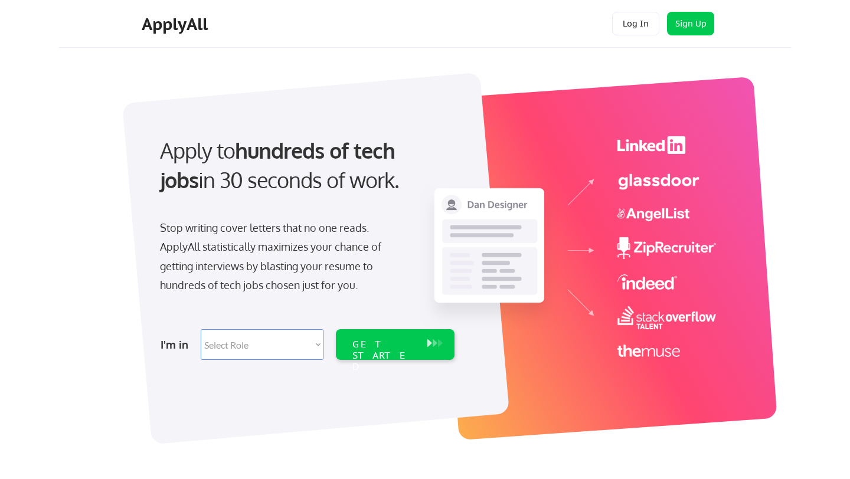
click at [300, 340] on select "Select Role Software Engineering Product Management Customer Success Sales UI/U…" at bounding box center [262, 344] width 123 height 31
select select ""sales""
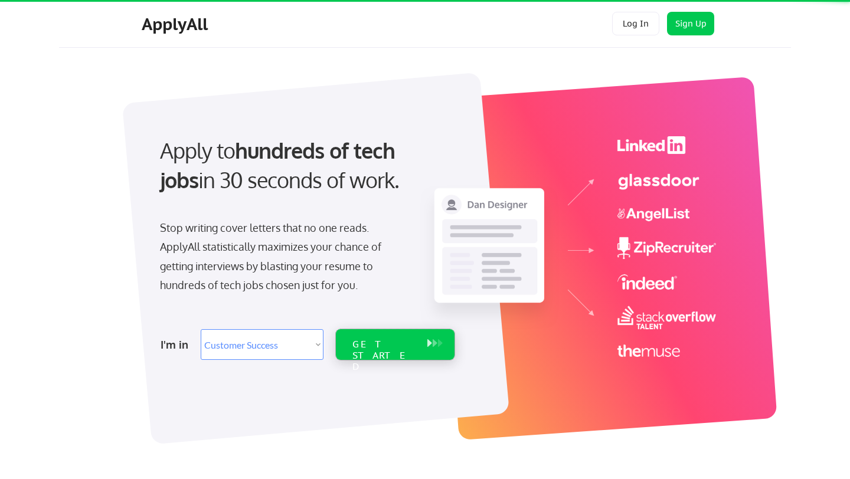
click at [383, 343] on div "GET STARTED" at bounding box center [383, 356] width 63 height 34
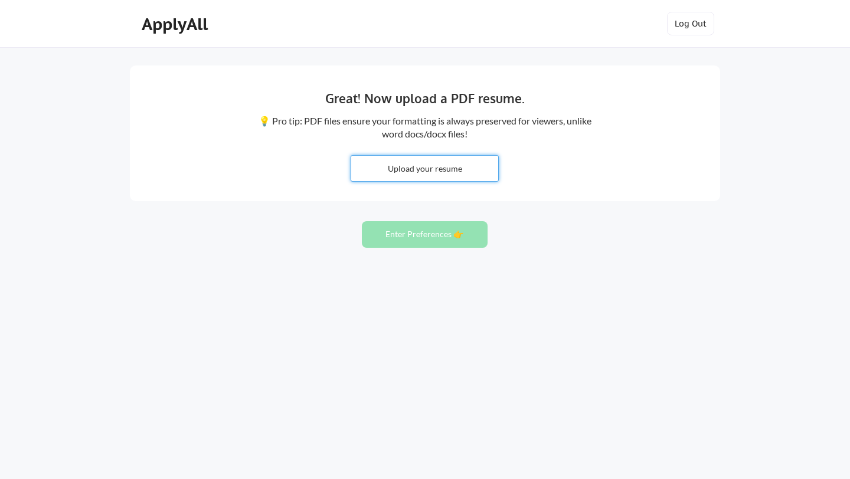
click at [429, 169] on input "file" at bounding box center [424, 168] width 147 height 25
type input "C:\fakepath\Rebecca Jones HoCS.pdf"
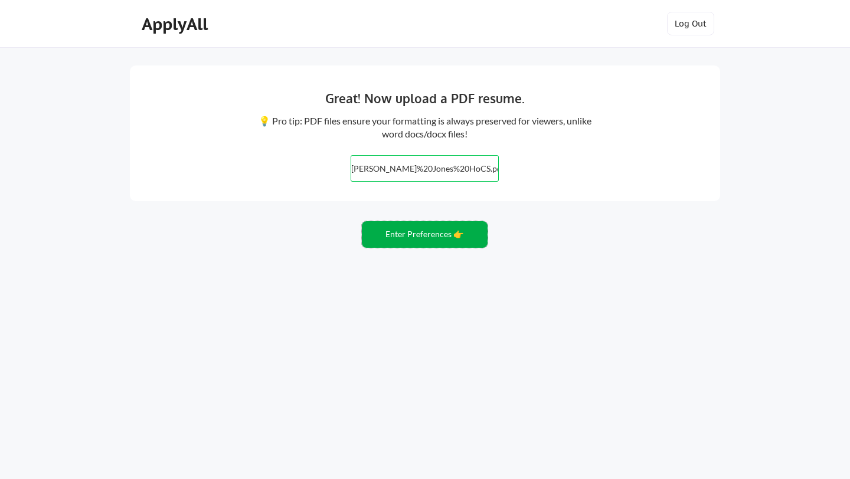
click at [458, 237] on button "Enter Preferences 👉" at bounding box center [425, 234] width 126 height 27
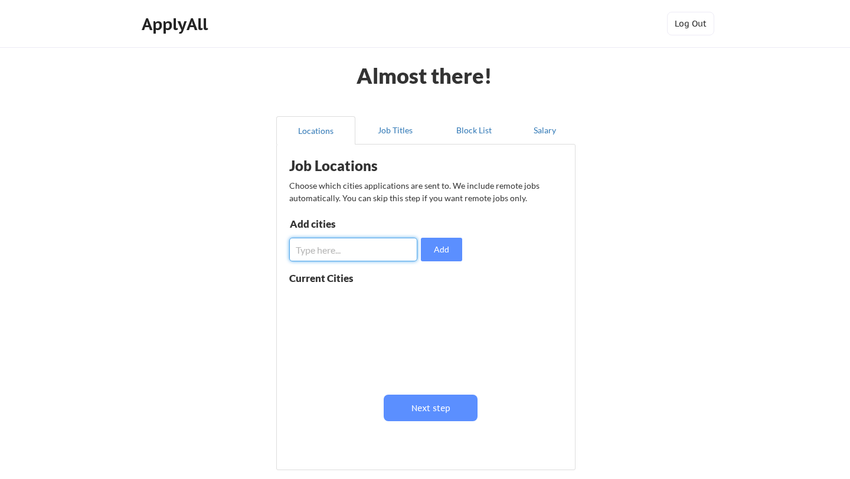
click at [365, 248] on input "input" at bounding box center [353, 250] width 128 height 24
type input "[GEOGRAPHIC_DATA]"
click at [459, 257] on button "Add" at bounding box center [441, 250] width 41 height 24
click at [402, 126] on button "Job Titles" at bounding box center [394, 130] width 79 height 28
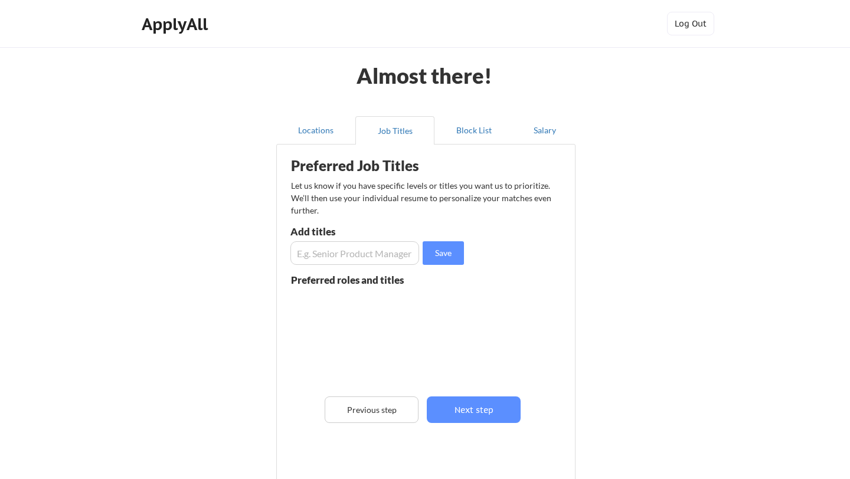
click at [352, 250] on input "input" at bounding box center [354, 253] width 129 height 24
type input "Head of Customer Success"
click at [443, 251] on button "Save" at bounding box center [442, 253] width 41 height 24
click at [364, 258] on input "input" at bounding box center [354, 253] width 129 height 24
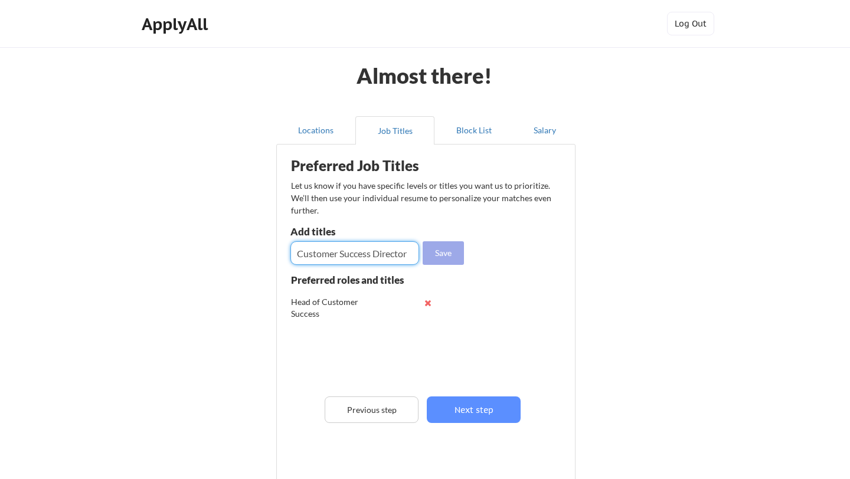
type input "Customer Success Director"
click at [453, 248] on button "Save" at bounding box center [442, 253] width 41 height 24
click at [328, 250] on input "input" at bounding box center [354, 253] width 129 height 24
type input "Client Lead"
click at [452, 250] on button "Save" at bounding box center [442, 253] width 41 height 24
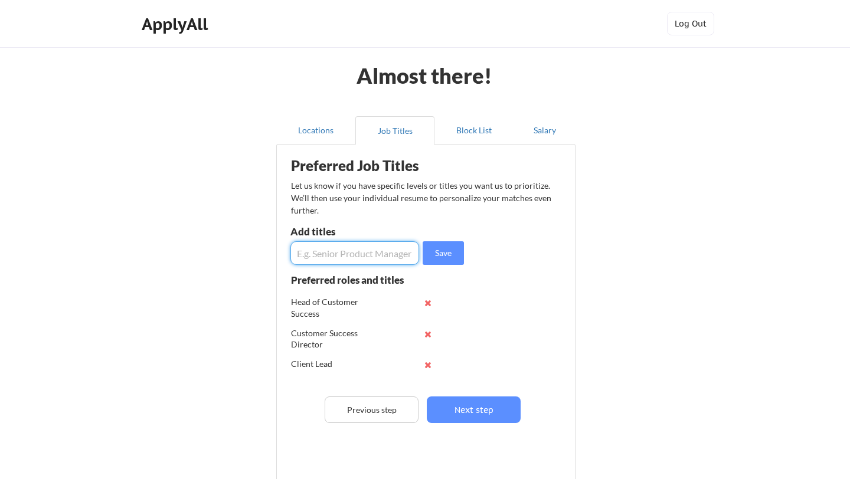
click at [370, 255] on input "input" at bounding box center [354, 253] width 129 height 24
type input "Team Manager, Customer Success"
click at [443, 252] on button "Save" at bounding box center [442, 253] width 41 height 24
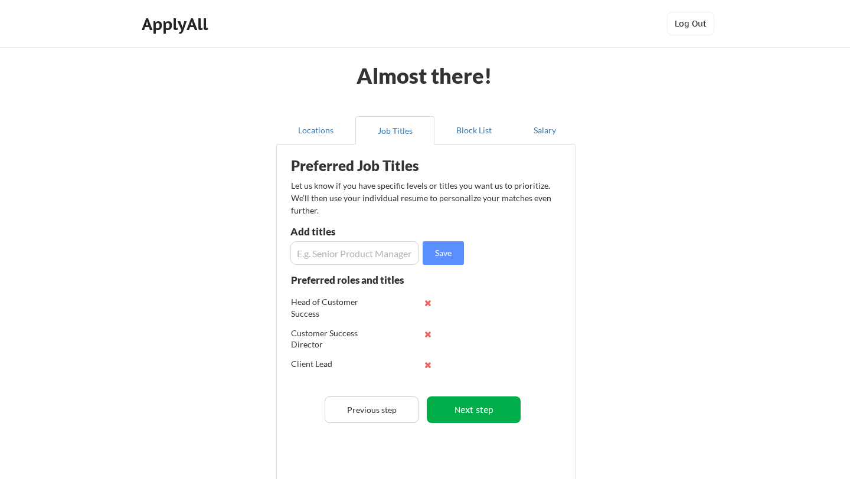
click at [480, 412] on button "Next step" at bounding box center [474, 410] width 94 height 27
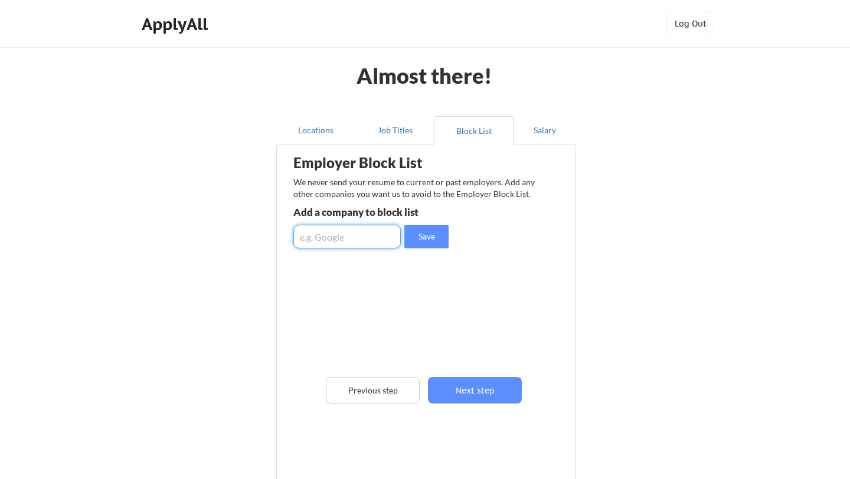
click at [342, 237] on input "input" at bounding box center [346, 237] width 107 height 24
type input "Access Group"
click at [420, 237] on button "Save" at bounding box center [426, 237] width 44 height 24
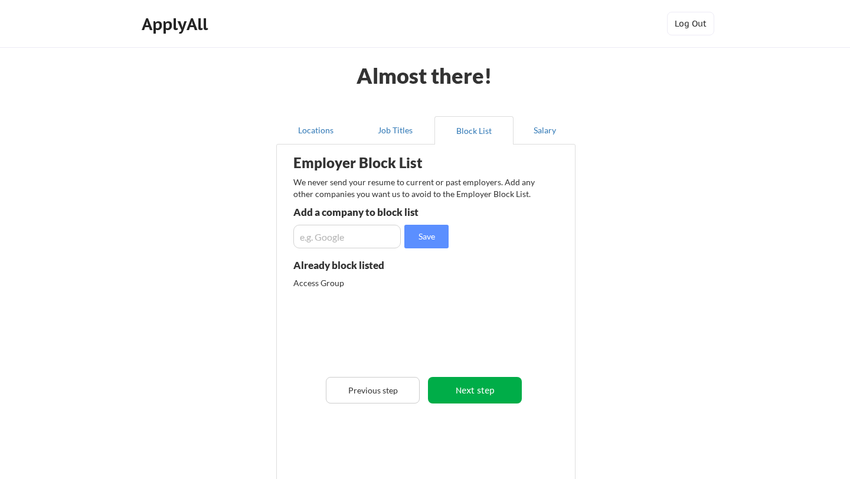
click at [482, 392] on button "Next step" at bounding box center [475, 390] width 94 height 27
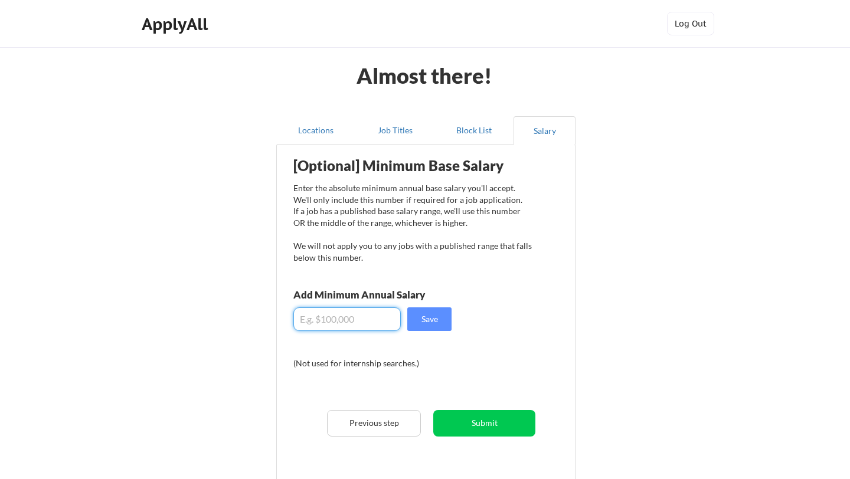
click at [335, 320] on input "input" at bounding box center [346, 319] width 107 height 24
type input "$90,000"
click at [440, 315] on button "Save" at bounding box center [429, 319] width 44 height 24
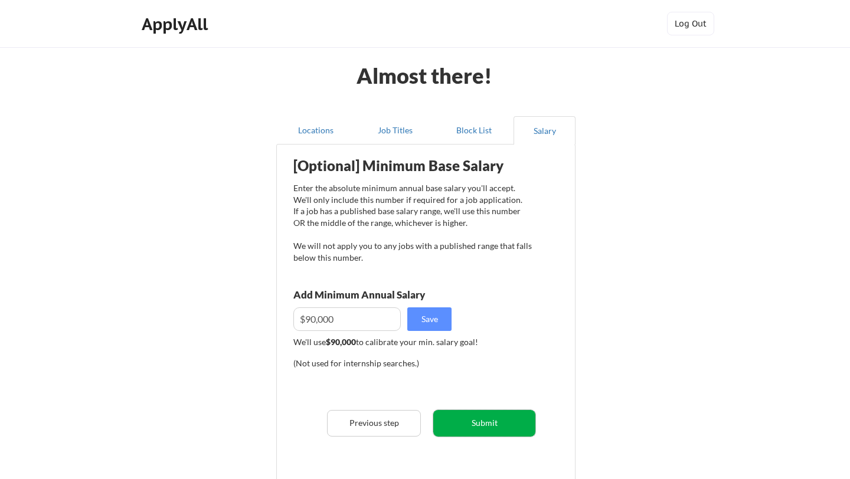
click at [508, 432] on button "Submit" at bounding box center [484, 423] width 102 height 27
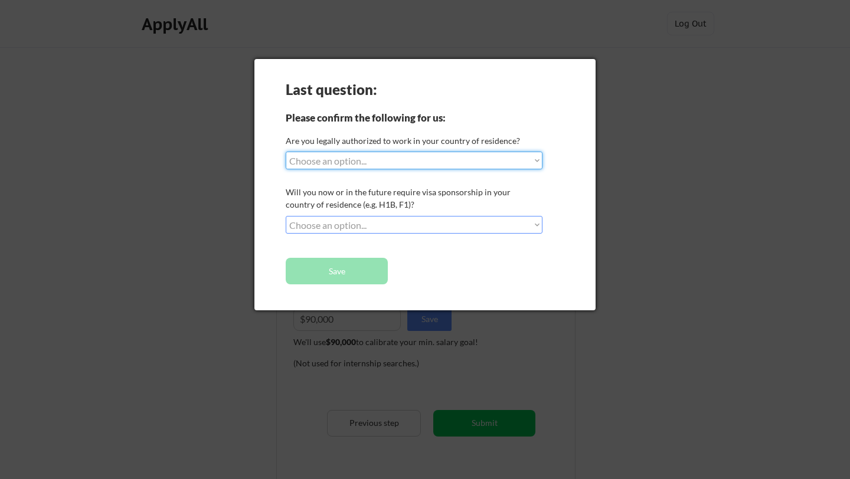
click at [529, 155] on select "Choose an option... Yes, I am a [DEMOGRAPHIC_DATA] Citizen Yes, I am a [DEMOGRA…" at bounding box center [414, 161] width 257 height 18
select select ""yes__i_am_a_[DEMOGRAPHIC_DATA]""
click at [522, 228] on select "Choose an option... No, I will not need sponsorship Yes, I will need sponsorship" at bounding box center [414, 225] width 257 height 18
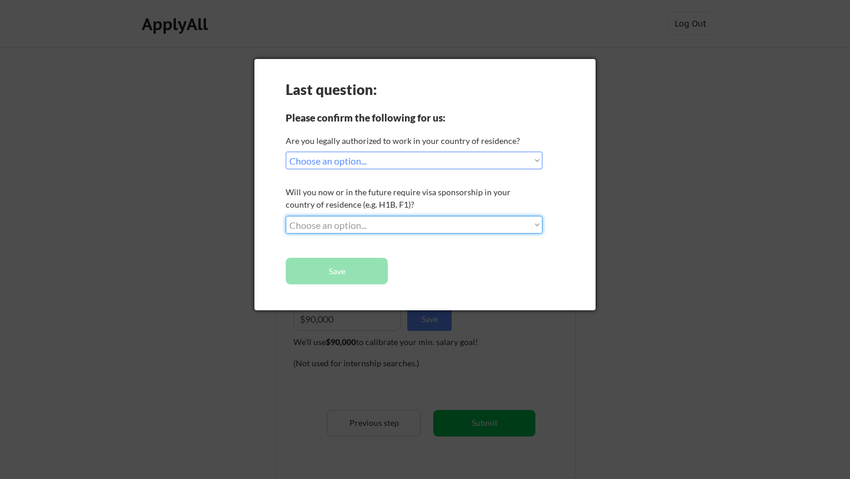
select select ""no__i_will_not_need_sponsorship""
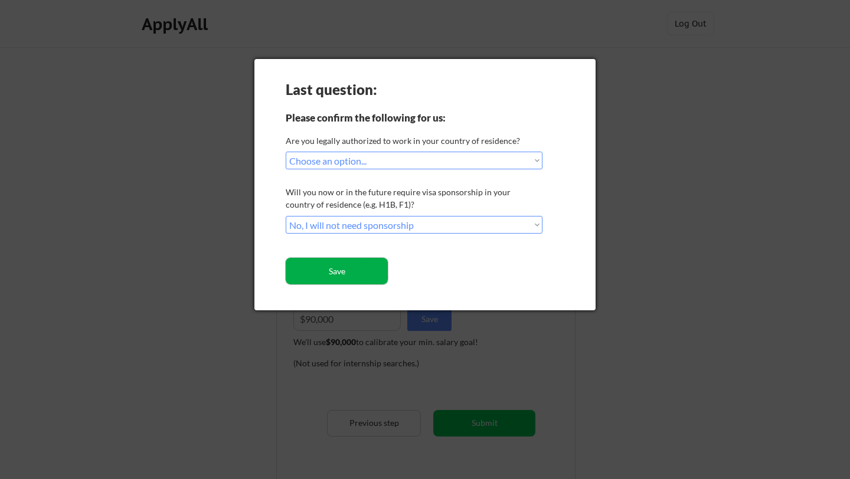
click at [365, 270] on button "Save" at bounding box center [337, 271] width 102 height 27
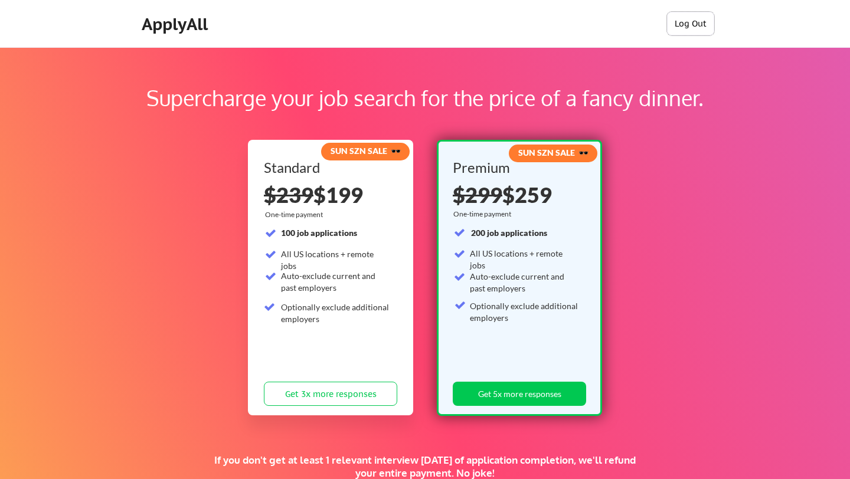
click at [695, 27] on button "Log Out" at bounding box center [690, 24] width 47 height 24
